Goal: Navigation & Orientation: Find specific page/section

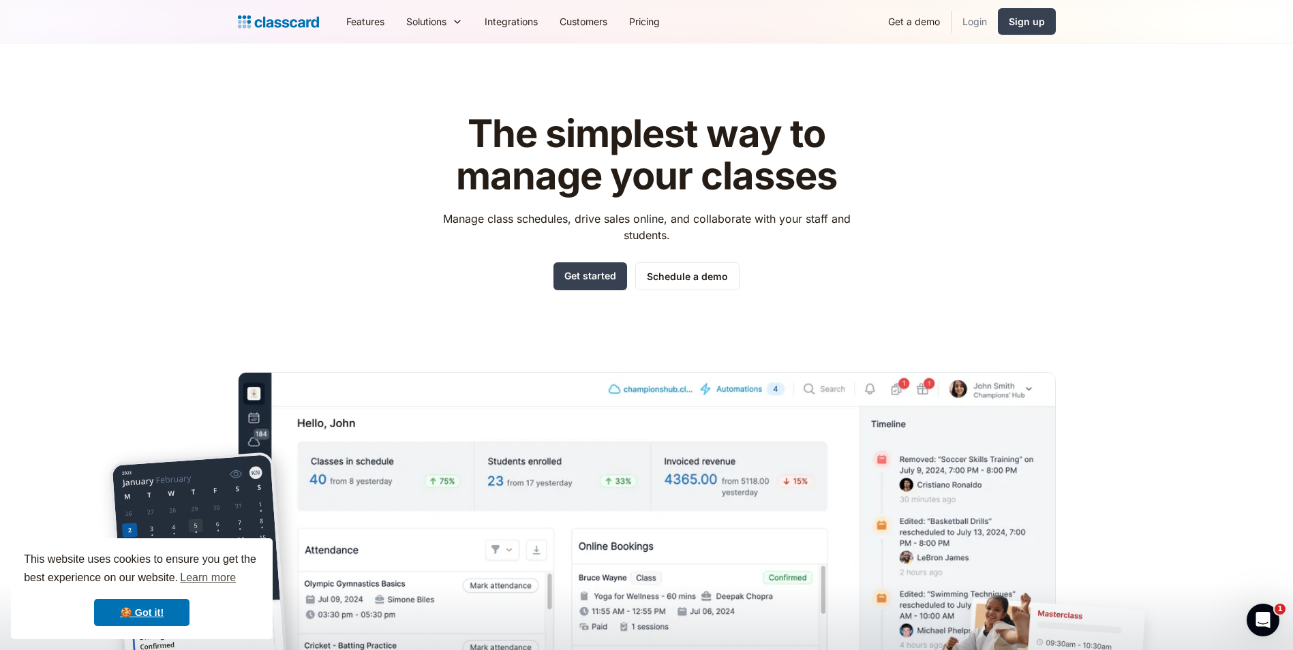
drag, startPoint x: 969, startPoint y: 17, endPoint x: 958, endPoint y: 29, distance: 16.4
click at [969, 17] on link "Login" at bounding box center [975, 21] width 46 height 31
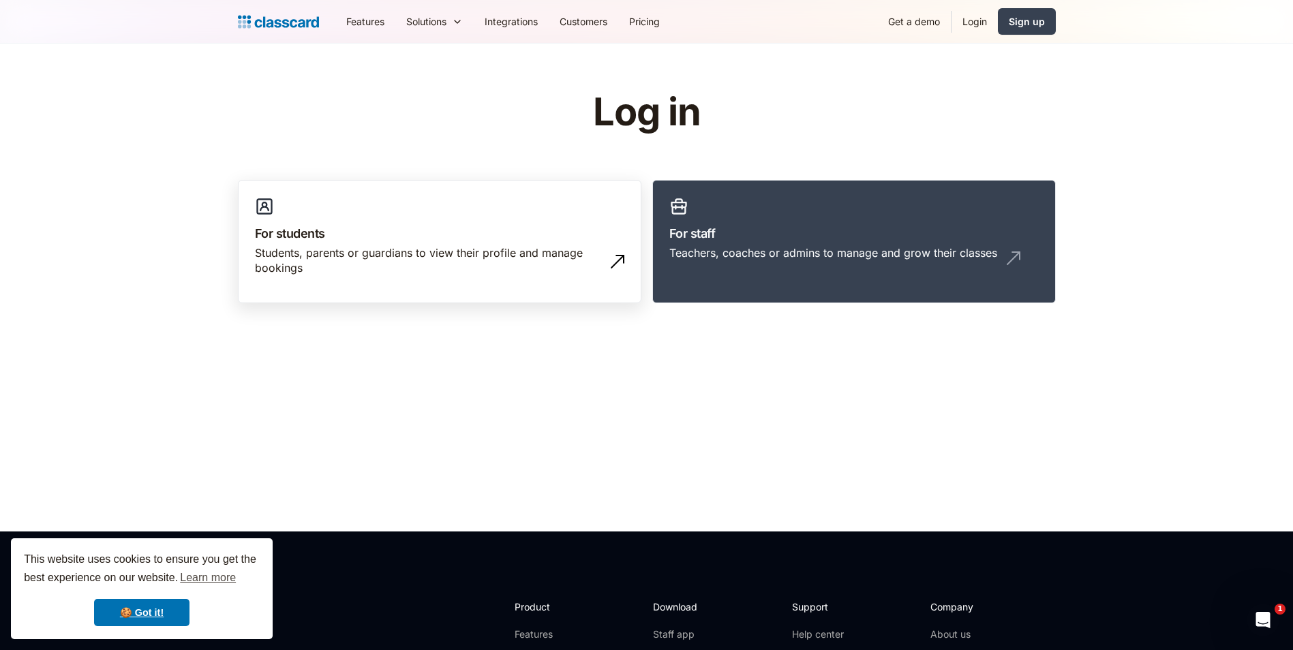
click at [376, 257] on div "Students, parents or guardians to view their profile and manage bookings" at bounding box center [426, 260] width 342 height 31
click at [858, 267] on div "Teachers, coaches or admins to manage and grow their classes" at bounding box center [854, 258] width 370 height 26
